Goal: Task Accomplishment & Management: Manage account settings

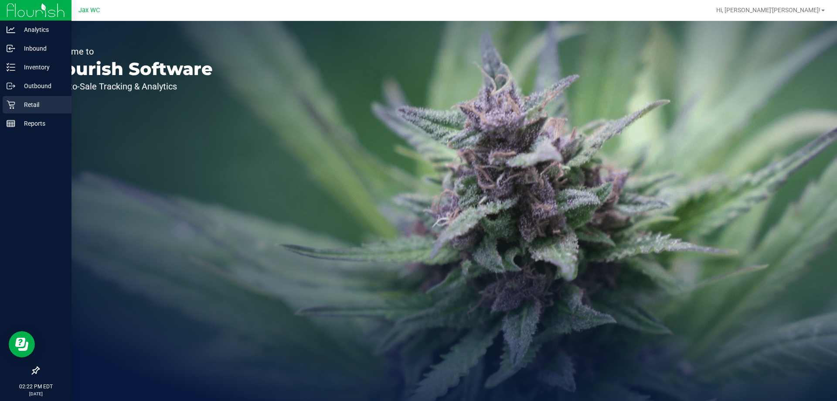
click at [9, 102] on icon at bounding box center [11, 105] width 8 height 8
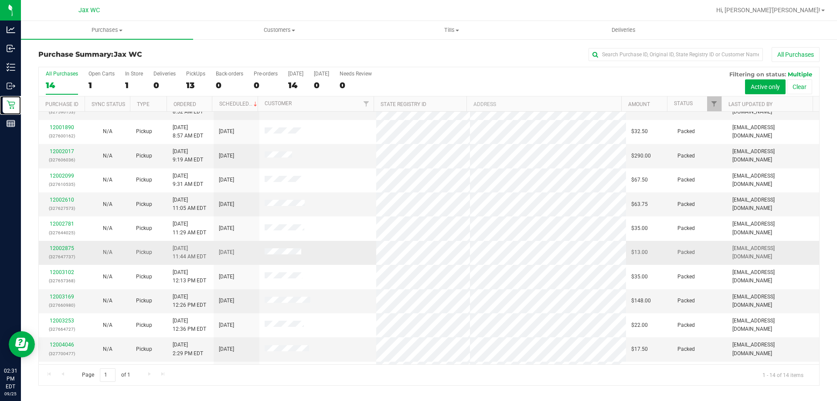
scroll to position [85, 0]
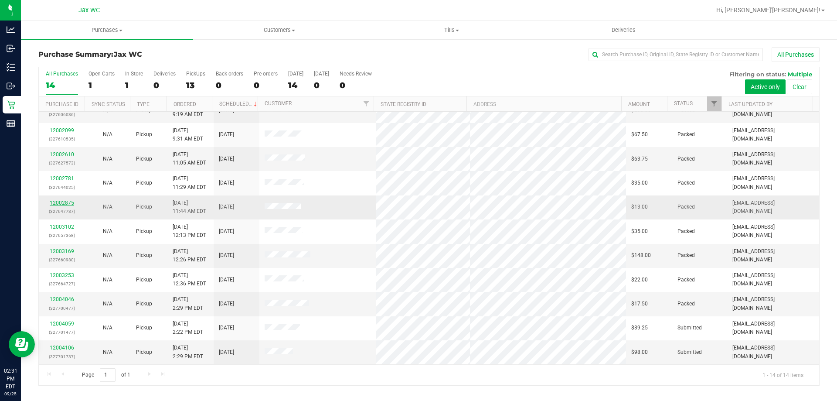
click at [58, 200] on link "12002875" at bounding box center [62, 203] width 24 height 6
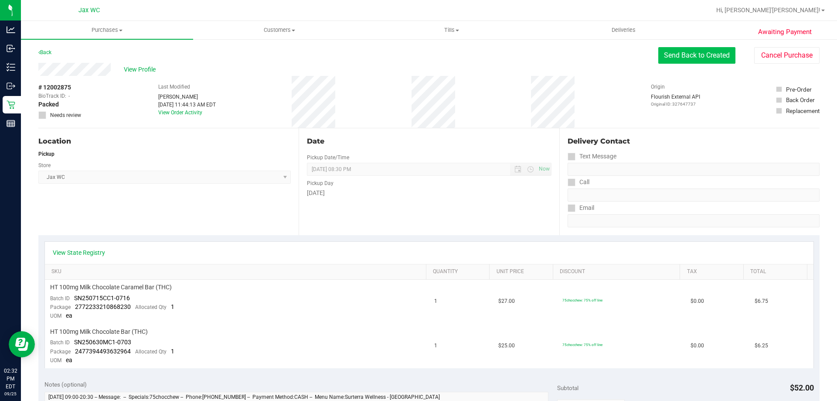
click at [699, 51] on button "Send Back to Created" at bounding box center [696, 55] width 77 height 17
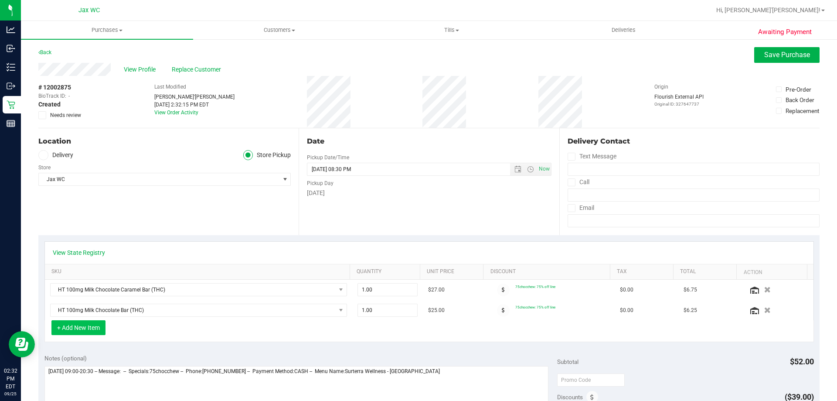
click at [91, 329] on button "+ Add New Item" at bounding box center [78, 327] width 54 height 15
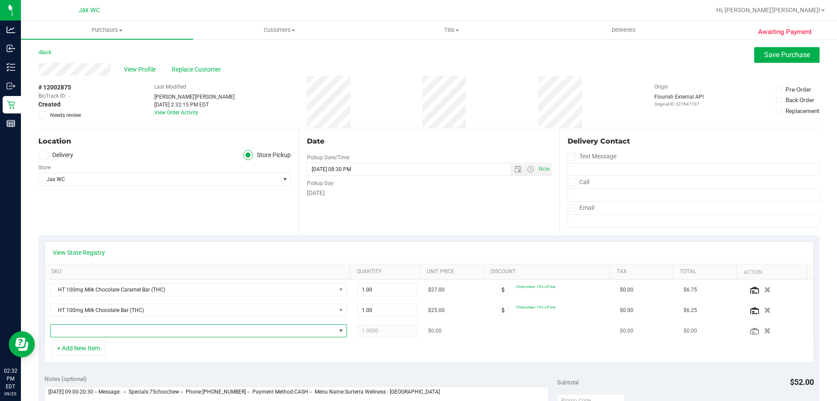
click at [92, 329] on span "NO DATA FOUND" at bounding box center [193, 330] width 285 height 12
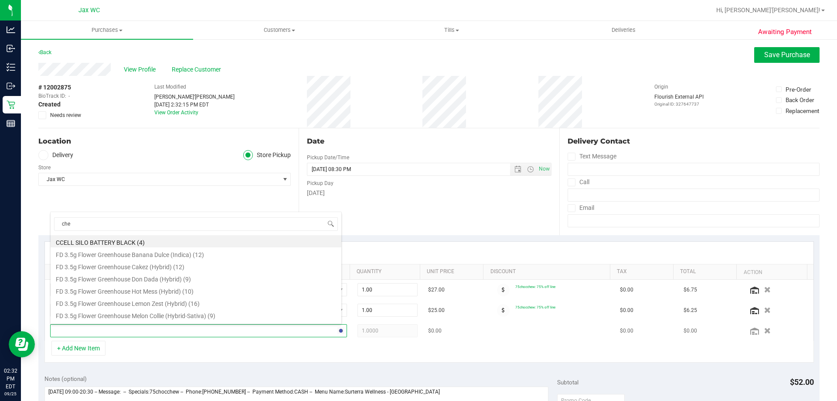
type input "chew"
click at [172, 297] on li "HT 5mg Watermelon Chews (Hybrid) 20ct (25)" at bounding box center [196, 302] width 291 height 12
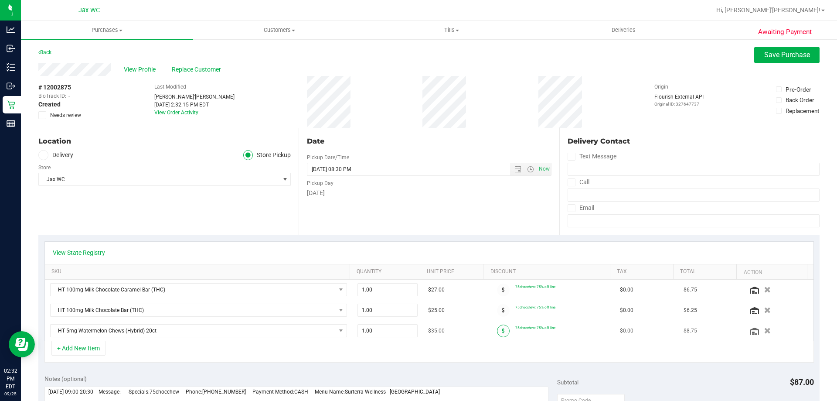
click at [497, 329] on span at bounding box center [503, 330] width 13 height 13
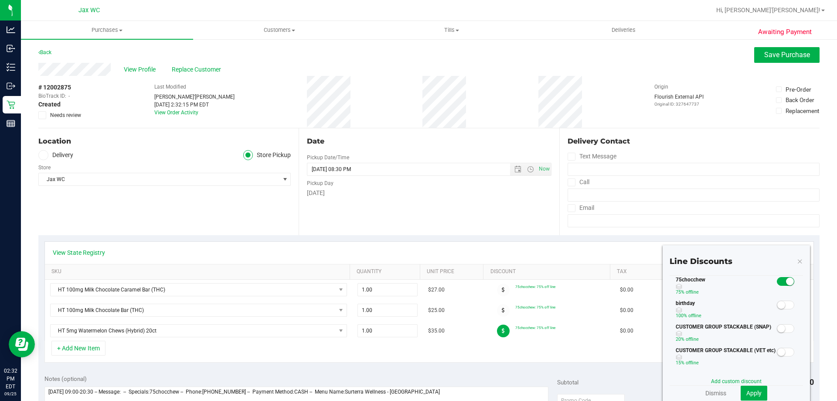
click at [783, 306] on span at bounding box center [785, 304] width 17 height 9
click at [754, 393] on span "Apply" at bounding box center [753, 392] width 15 height 7
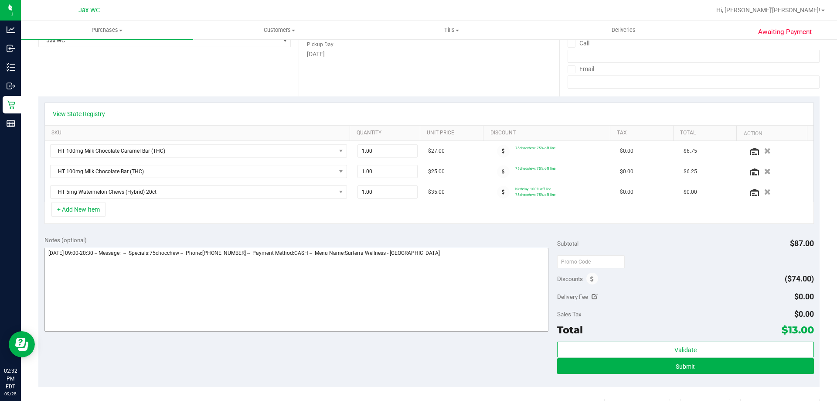
scroll to position [174, 0]
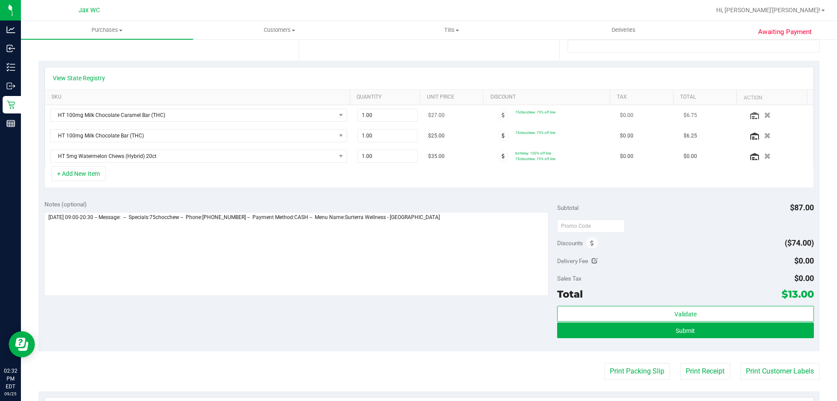
click at [752, 108] on td at bounding box center [777, 115] width 71 height 20
click at [764, 113] on icon "button" at bounding box center [767, 115] width 7 height 7
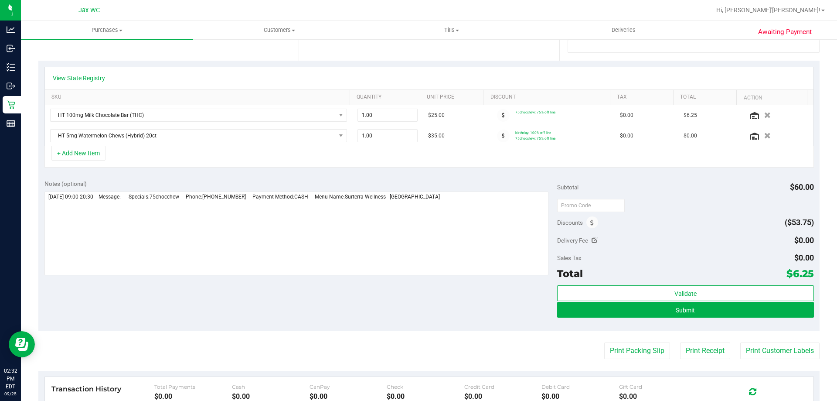
click at [764, 116] on icon "button" at bounding box center [767, 115] width 7 height 6
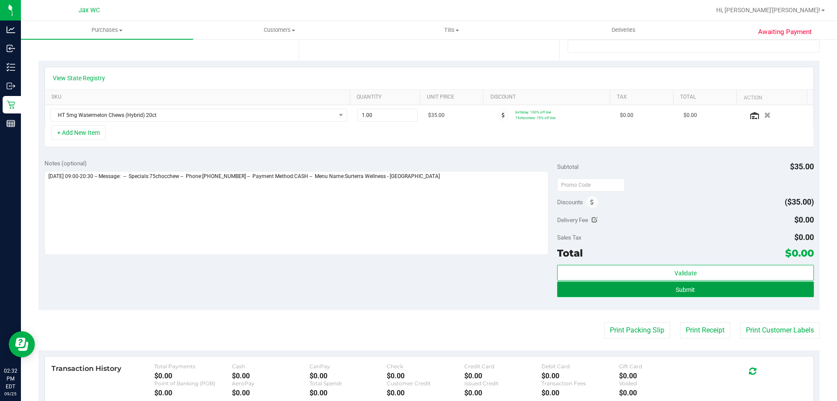
click at [685, 292] on span "Submit" at bounding box center [685, 289] width 19 height 7
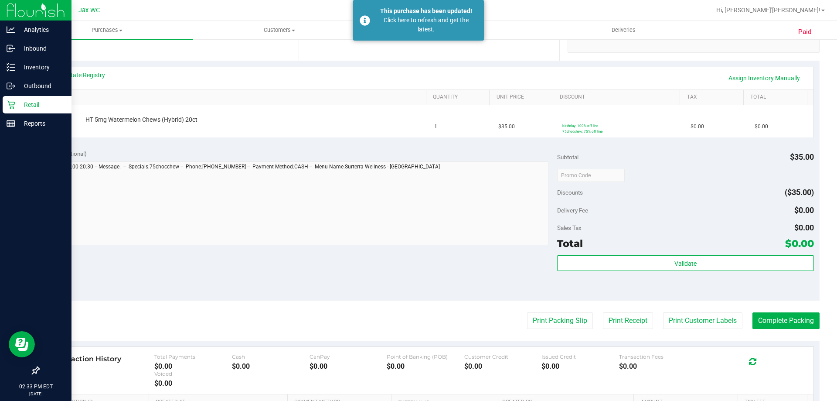
drag, startPoint x: 14, startPoint y: 102, endPoint x: 139, endPoint y: 6, distance: 157.6
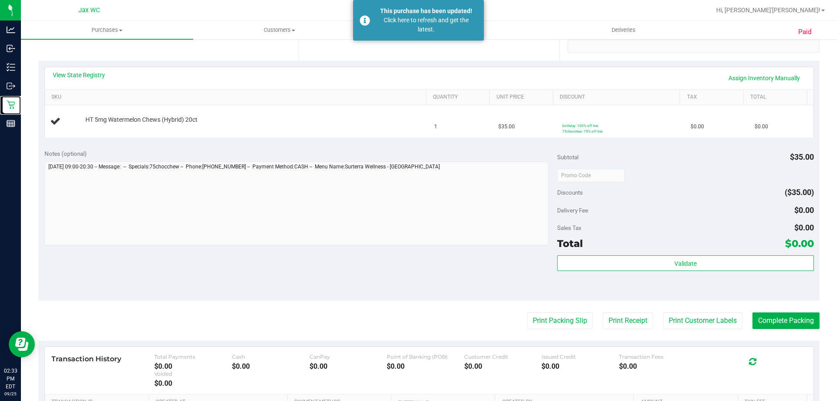
click at [14, 102] on icon at bounding box center [11, 105] width 8 height 8
